Goal: Transaction & Acquisition: Book appointment/travel/reservation

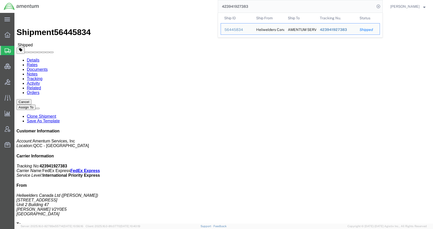
click at [218, 8] on div "423941927383 Ship ID Ship From Ship To Tracking Nu. Status Ship ID 56445834 Shi…" at bounding box center [213, 6] width 340 height 13
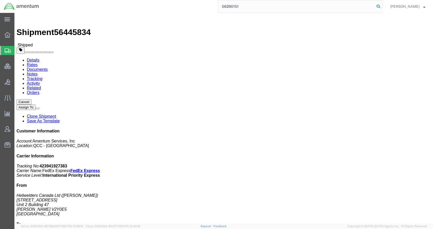
type input "56290151"
click at [382, 6] on icon at bounding box center [377, 6] width 7 height 7
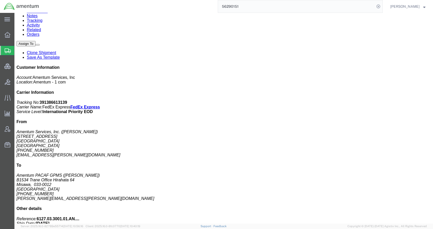
scroll to position [103, 0]
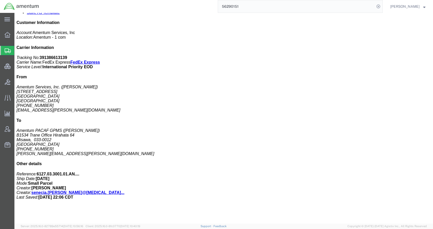
click span "button"
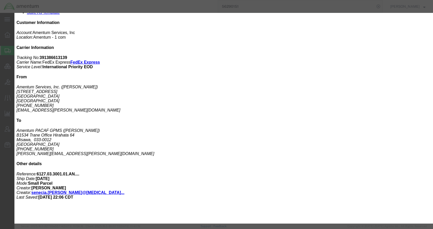
checkbox input "true"
click button "Close"
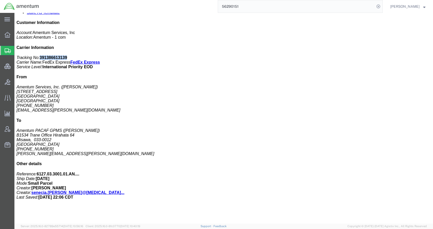
drag, startPoint x: 368, startPoint y: 65, endPoint x: 344, endPoint y: 68, distance: 24.7
click p "Tracking No: 391386613139 Carrier Name: FedEx Express FedEx Express Service Lev…"
copy b "391386613139"
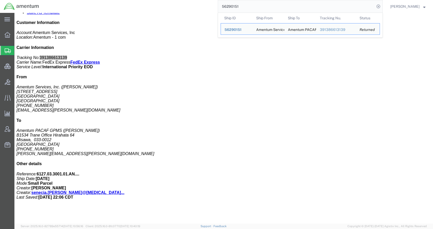
drag, startPoint x: 250, startPoint y: 8, endPoint x: 231, endPoint y: 7, distance: 19.1
click at [231, 7] on input "56290151" at bounding box center [296, 6] width 157 height 12
paste input "454510"
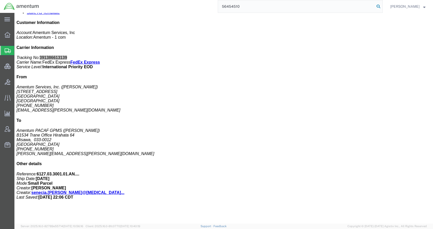
type input "56454510"
click at [382, 7] on icon at bounding box center [377, 6] width 7 height 7
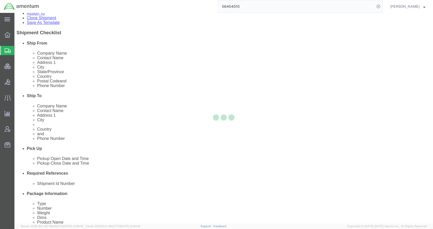
select select
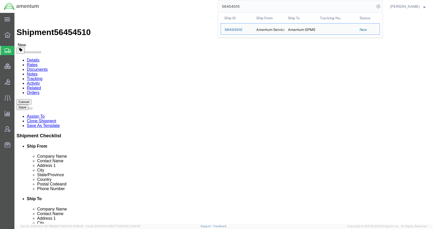
click at [18, 51] on span "Shipments" at bounding box center [16, 50] width 4 height 10
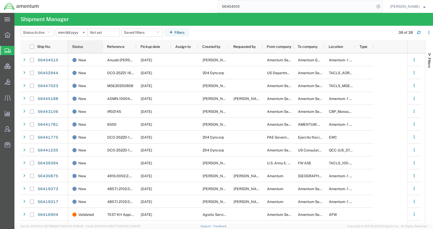
click at [79, 49] on div "Status" at bounding box center [86, 46] width 29 height 10
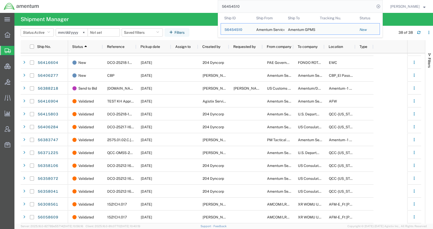
drag, startPoint x: 256, startPoint y: 8, endPoint x: 222, endPoint y: 10, distance: 34.0
click at [222, 10] on div "56454510 Ship ID Ship From Ship To Tracking Nu. Status Ship ID 56454510 Ship Fr…" at bounding box center [213, 6] width 340 height 13
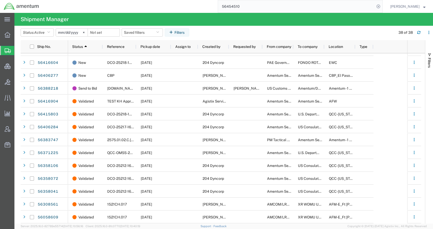
paste input "732"
type input "56454732"
click at [382, 7] on icon at bounding box center [377, 6] width 7 height 7
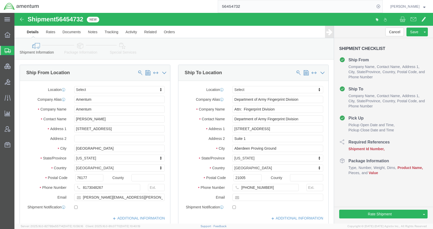
select select
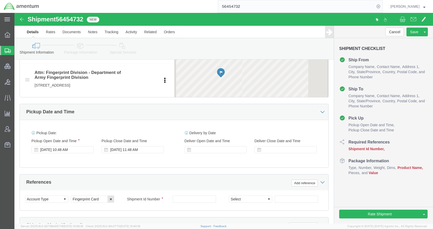
scroll to position [232, 0]
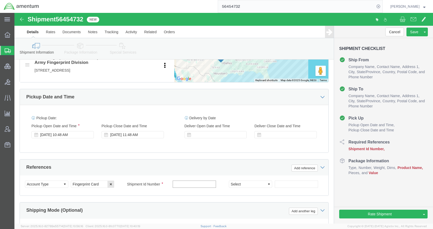
paste input "56454732"
type input "56454732"
click link "Package Information"
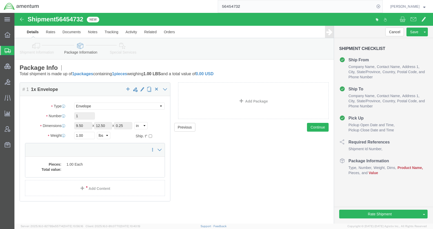
scroll to position [0, 0]
click dd "1.00 Each"
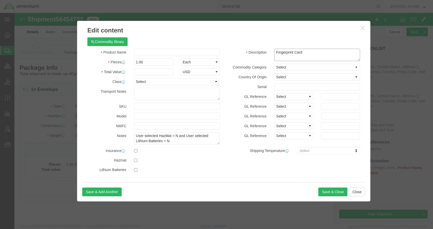
drag, startPoint x: 294, startPoint y: 41, endPoint x: 258, endPoint y: 41, distance: 35.8
click div "Fingerprint Card"
paste input "Fingerprint Card"
type input "Fingerprint Card"
click input "text"
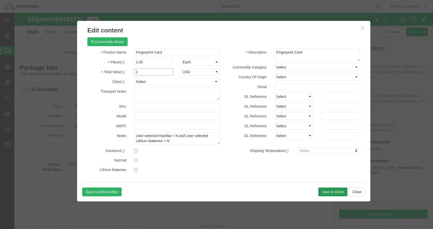
type input "1"
click button "Save & Close"
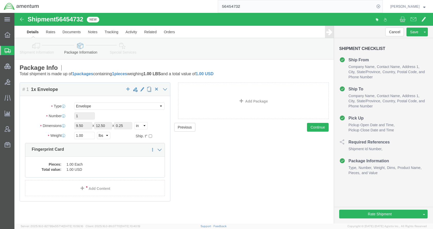
click link "Shipment Information"
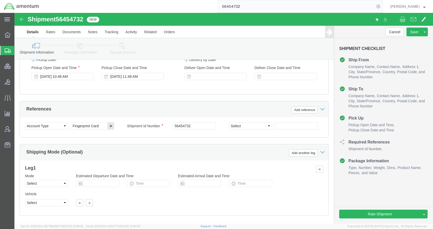
scroll to position [323, 0]
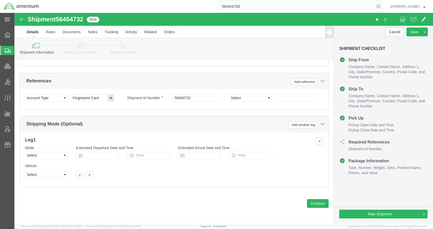
click icon
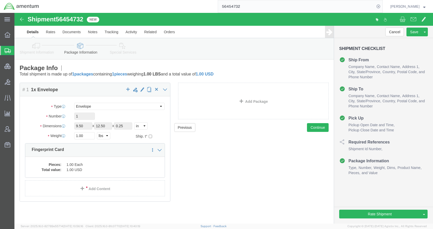
click icon
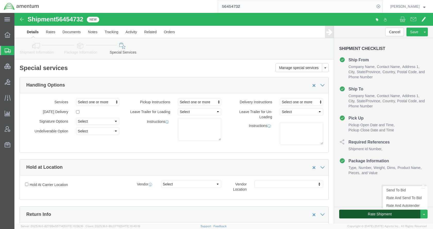
click button "Rate Shipment"
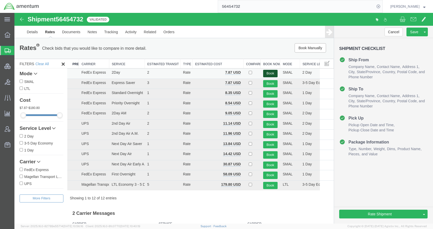
click at [267, 71] on button "Book" at bounding box center [270, 73] width 14 height 7
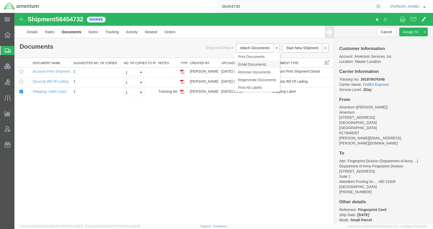
click at [249, 66] on link "Email Documents" at bounding box center [257, 65] width 45 height 8
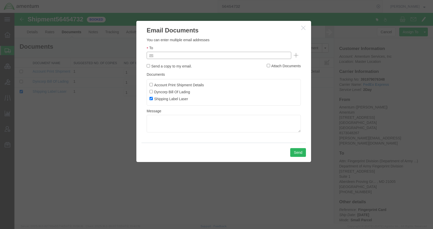
click at [195, 55] on input "text" at bounding box center [184, 55] width 60 height 7
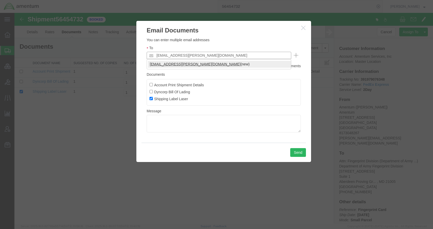
type input "[EMAIL_ADDRESS][PERSON_NAME][DOMAIN_NAME]"
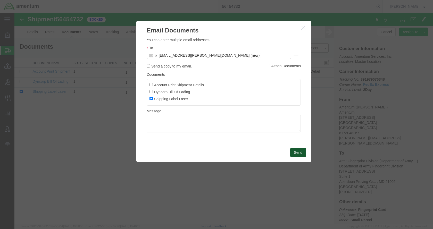
click at [299, 155] on button "Send" at bounding box center [298, 152] width 16 height 9
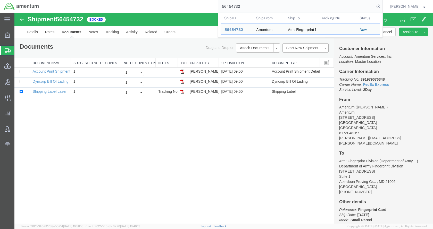
drag, startPoint x: 260, startPoint y: 6, endPoint x: 224, endPoint y: 7, distance: 36.1
click at [224, 7] on div "56454732 Ship ID Ship From Ship To Tracking Nu. Status Ship ID 56454732 Ship Fr…" at bounding box center [213, 6] width 340 height 13
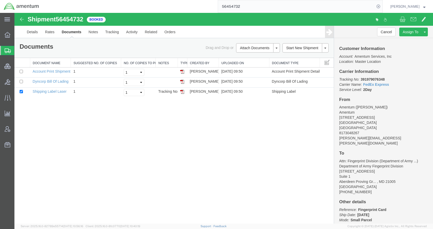
paste input "510"
type input "56454510"
click at [382, 5] on icon at bounding box center [377, 6] width 7 height 7
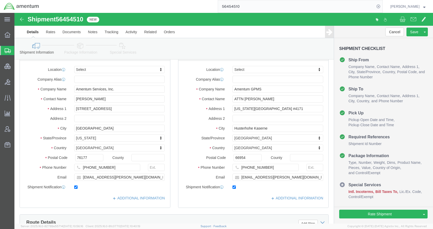
scroll to position [232, 0]
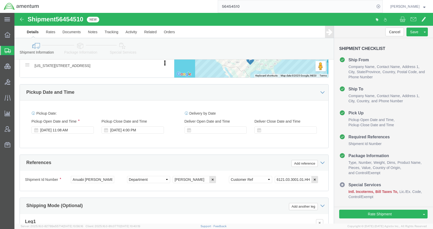
click icon
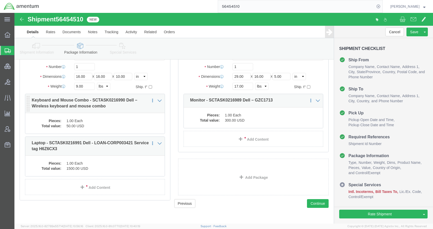
click dd "50.00 USD"
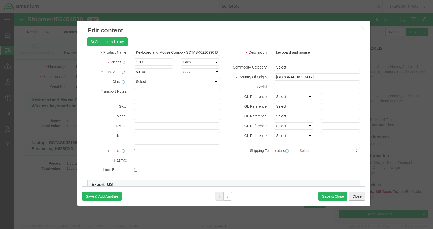
click button "Close"
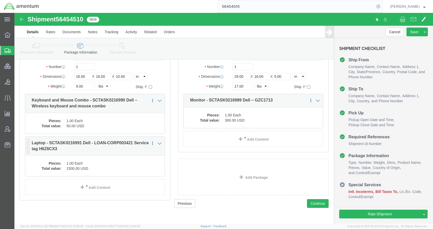
click dd "1500.00 USD"
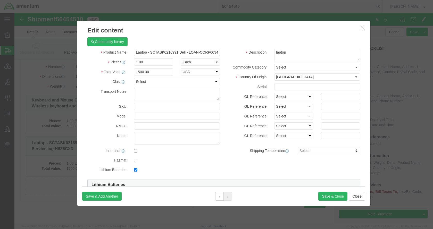
checkbox input "true"
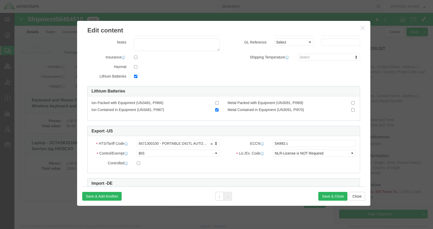
scroll to position [103, 0]
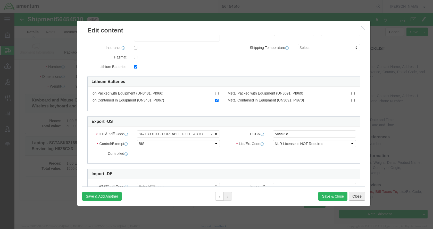
click button "Close"
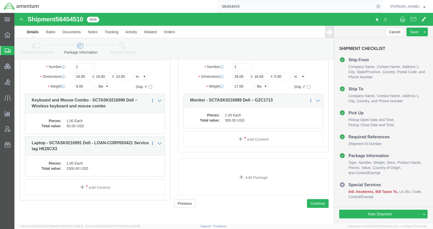
scroll to position [0, 0]
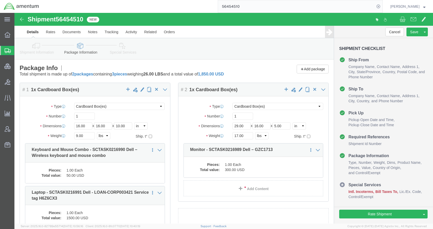
click icon
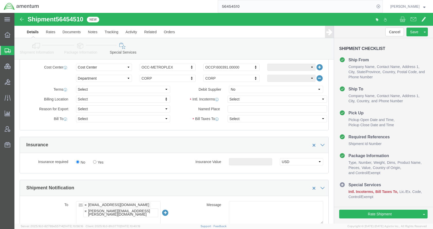
scroll to position [257, 0]
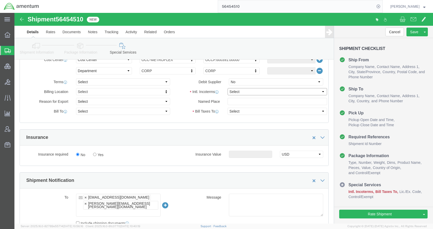
click select "Select Carriage Insurance Paid Carriage Paid To Cost and Freight Cost Insurance…"
select select "DDP"
click select "Select Carriage Insurance Paid Carriage Paid To Cost and Freight Cost Insurance…"
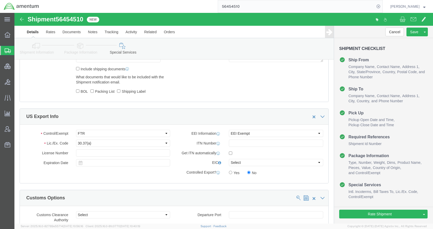
scroll to position [412, 0]
click button "Rate Shipment"
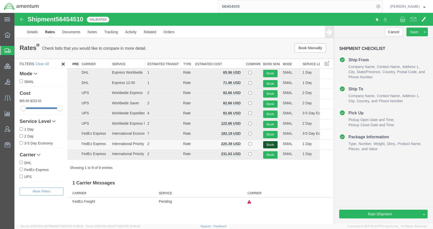
click at [266, 145] on button "Book" at bounding box center [270, 144] width 14 height 7
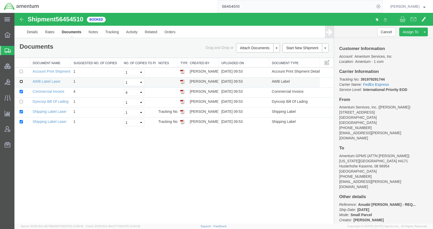
click at [22, 81] on input "checkbox" at bounding box center [21, 81] width 3 height 3
checkbox input "true"
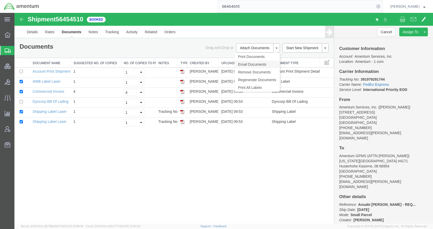
click at [252, 64] on link "Email Documents" at bounding box center [257, 65] width 45 height 8
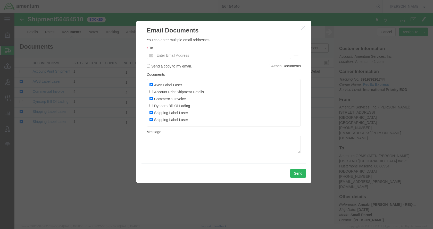
click at [197, 53] on input "Enter Email Address" at bounding box center [184, 55] width 60 height 7
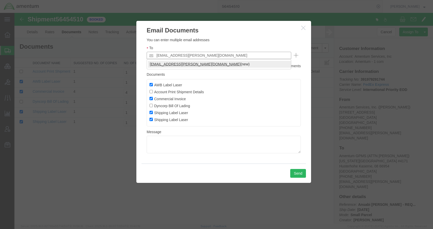
type input "[EMAIL_ADDRESS][PERSON_NAME][DOMAIN_NAME]"
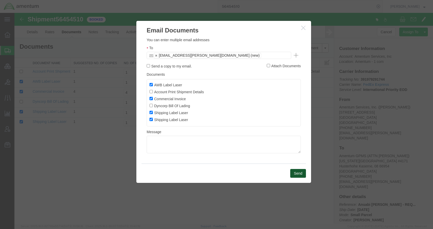
click at [295, 173] on button "Send" at bounding box center [298, 173] width 16 height 9
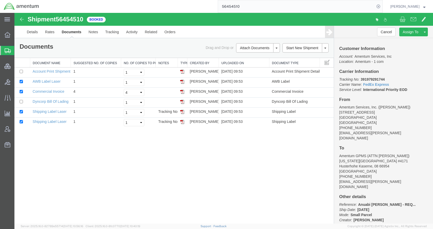
click at [18, 51] on span "Shipments" at bounding box center [16, 50] width 4 height 10
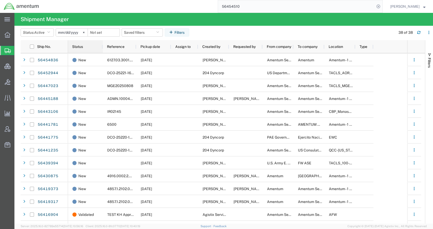
click at [79, 45] on span "Status" at bounding box center [77, 47] width 11 height 4
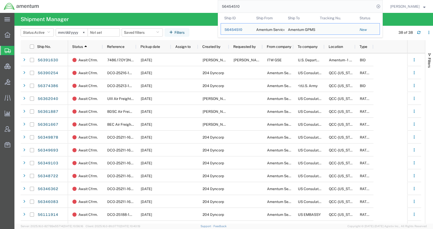
drag, startPoint x: 225, startPoint y: 10, endPoint x: 218, endPoint y: 10, distance: 6.7
click at [218, 10] on div "56454510 Ship ID Ship From Ship To Tracking Nu. Status Ship ID 56454510 Ship Fr…" at bounding box center [213, 6] width 340 height 13
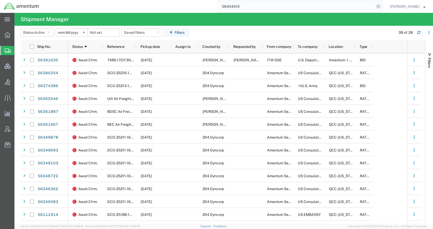
paste input "836"
type input "56454836"
click at [382, 5] on icon at bounding box center [377, 6] width 7 height 7
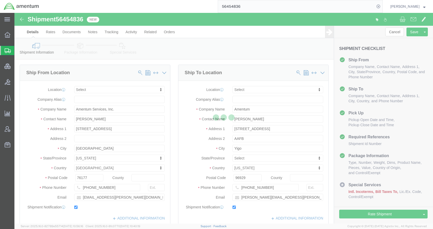
select select
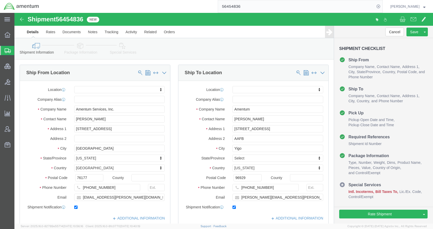
click link "Special Services"
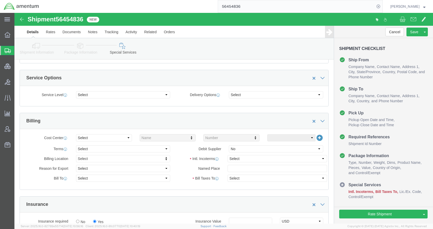
scroll to position [180, 0]
click select "Select Carriage Insurance Paid Carriage Paid To Cost and Freight Cost Insurance…"
select select "DDP"
click select "Select Carriage Insurance Paid Carriage Paid To Cost and Freight Cost Insurance…"
select select "SHIP"
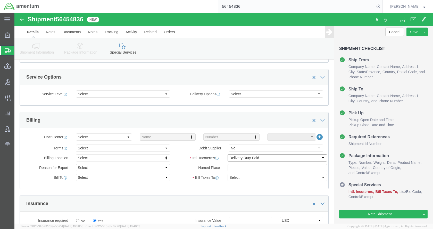
select select "SHIP"
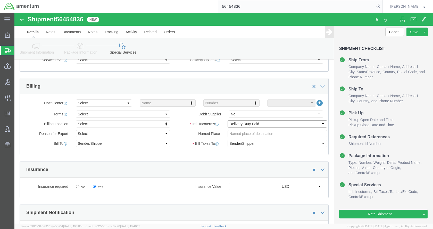
scroll to position [77, 0]
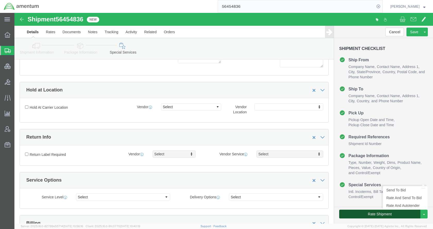
click button "Rate Shipment"
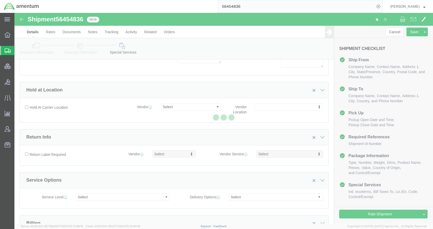
select select
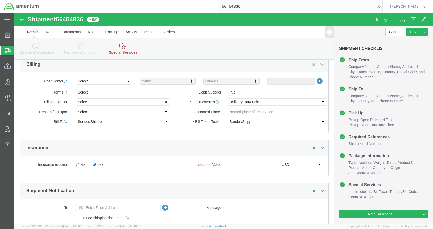
scroll to position [257, 0]
click link "Package Information"
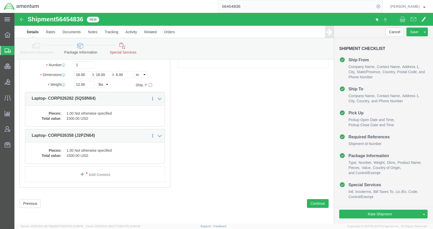
scroll to position [43, 0]
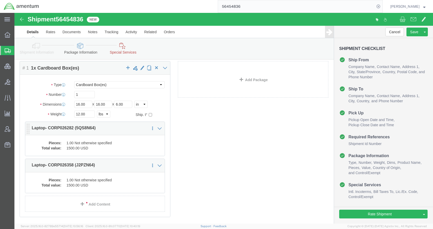
click dd "1.00 Not otherwise specified"
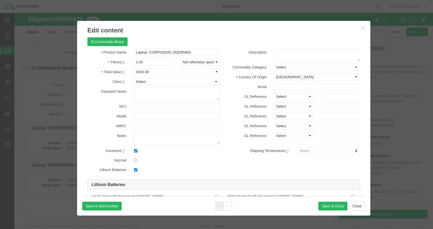
checkbox input "true"
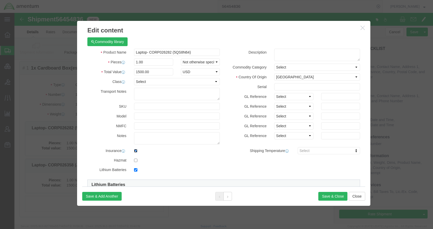
click input "checkbox"
checkbox input "false"
click button "Save & Close"
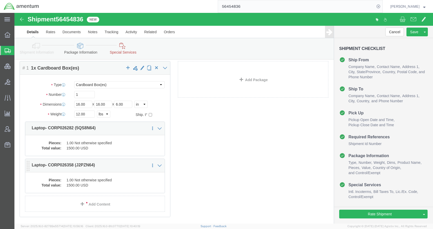
click dd "1500.00 USD"
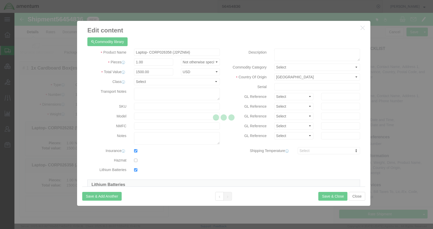
checkbox input "true"
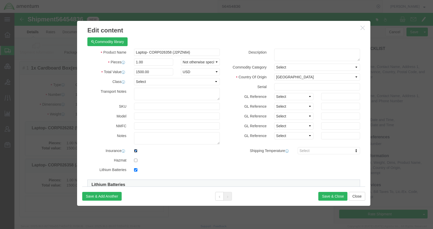
click input "checkbox"
checkbox input "false"
click button "Save & Close"
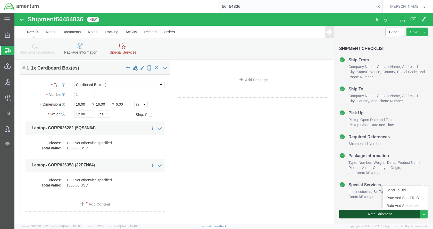
click button "Rate Shipment"
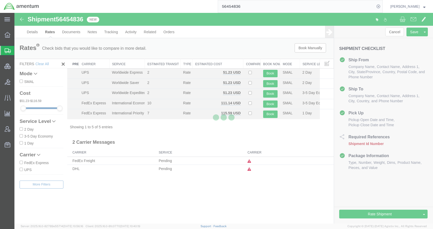
scroll to position [0, 0]
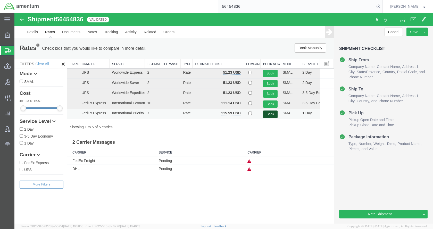
click at [266, 114] on button "Book" at bounding box center [270, 113] width 14 height 7
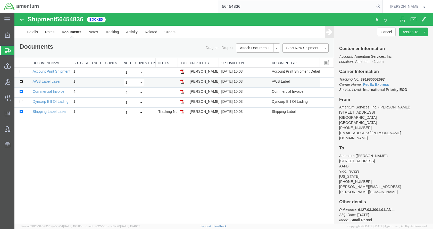
click at [22, 81] on input "checkbox" at bounding box center [21, 81] width 3 height 3
checkbox input "true"
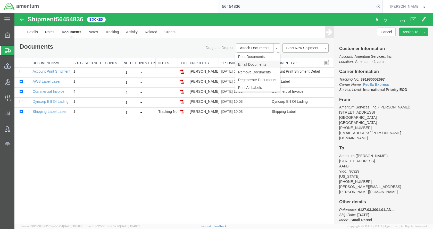
click at [253, 64] on link "Email Documents" at bounding box center [257, 65] width 45 height 8
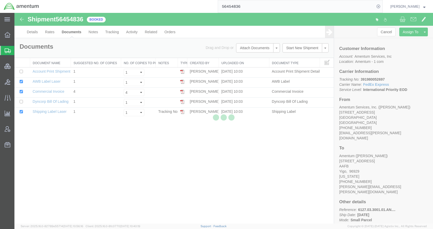
checkbox input "true"
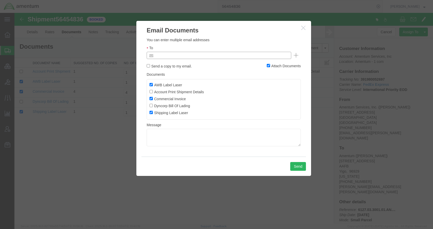
click at [200, 55] on input "text" at bounding box center [184, 55] width 60 height 7
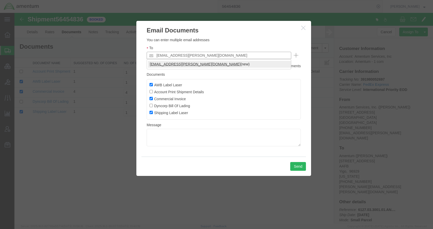
type input "[EMAIL_ADDRESS][PERSON_NAME][DOMAIN_NAME]"
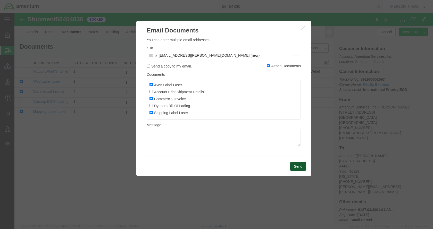
click at [293, 164] on button "Send" at bounding box center [298, 166] width 16 height 9
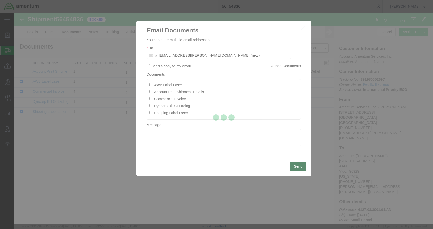
checkbox input "false"
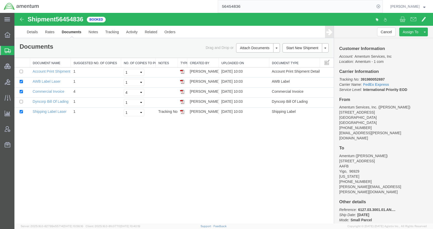
click at [18, 50] on span "Shipments" at bounding box center [16, 50] width 4 height 10
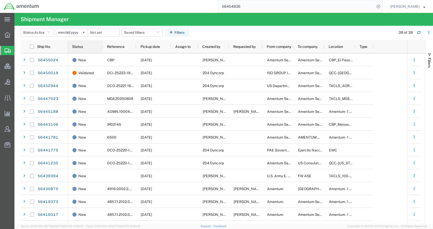
click at [80, 46] on span "Status" at bounding box center [77, 47] width 11 height 4
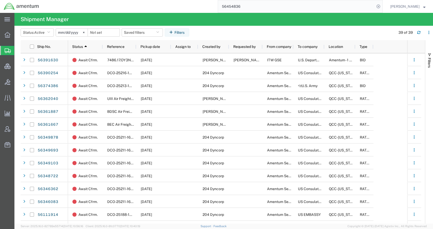
click at [265, 34] on agx-table-filter-chips "Status: Active Active All Approved Booked Canceled Delivered Denied New On Hold…" at bounding box center [207, 34] width 372 height 12
